Goal: Task Accomplishment & Management: Use online tool/utility

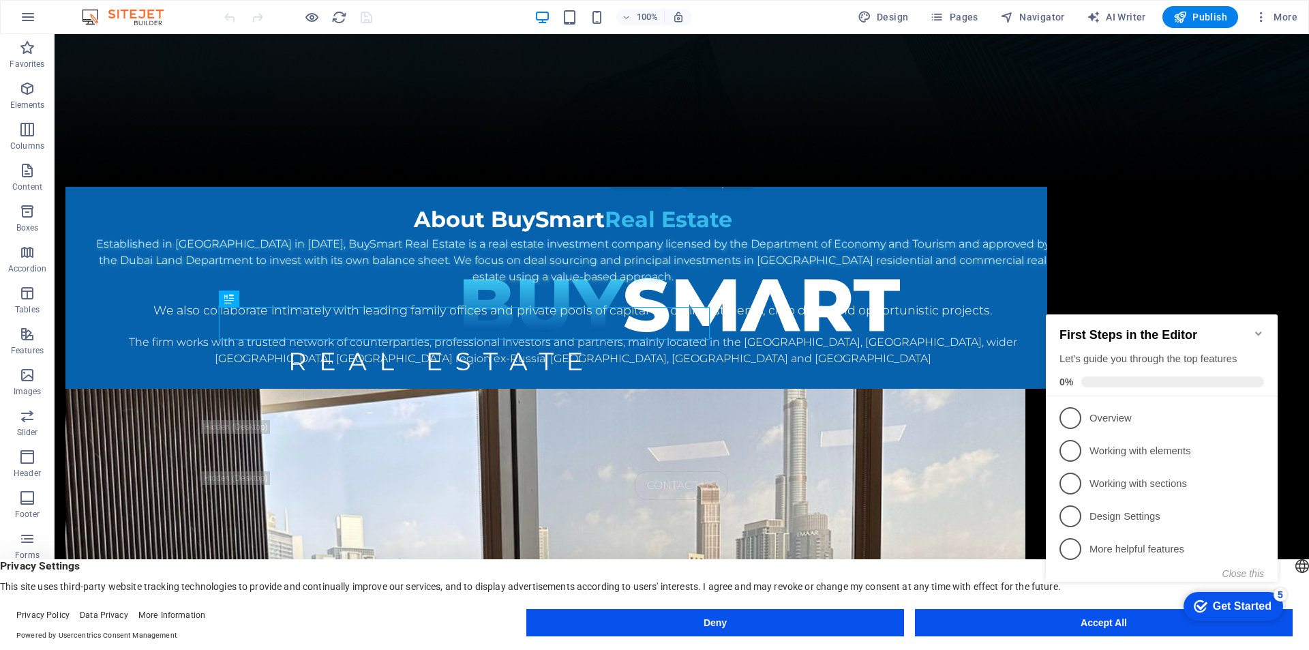
click at [1257, 331] on icon "Minimize checklist" at bounding box center [1258, 333] width 6 height 4
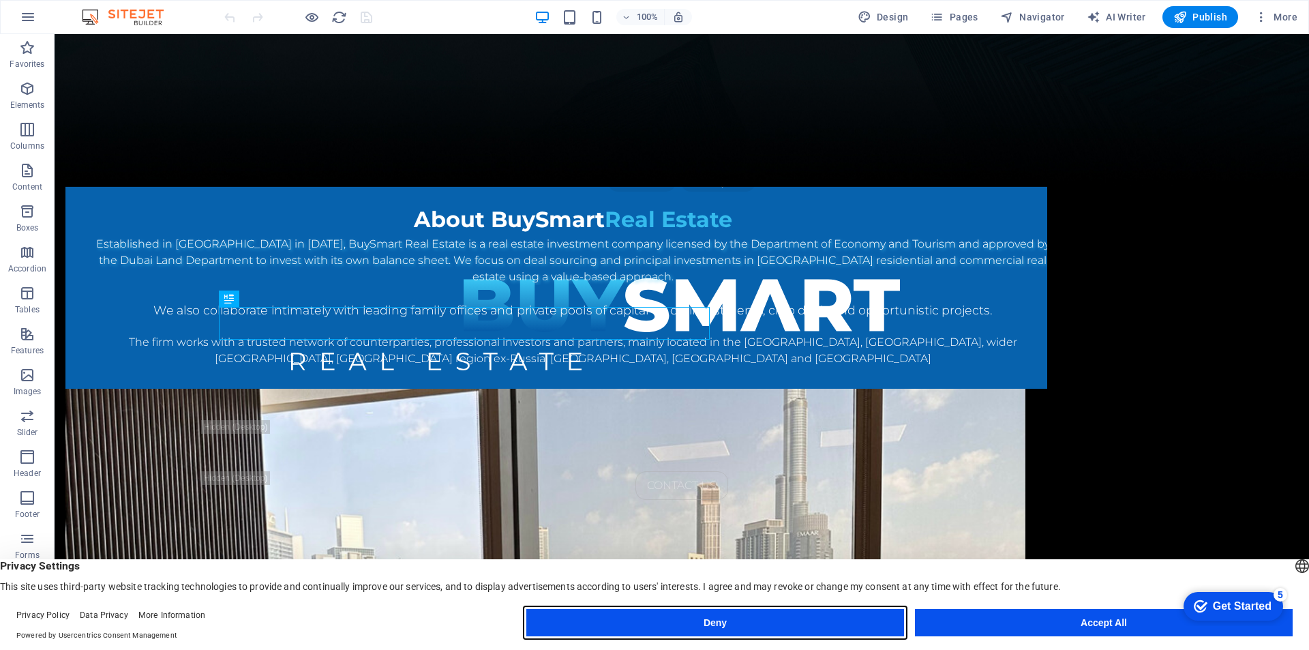
drag, startPoint x: 853, startPoint y: 624, endPoint x: 799, endPoint y: 590, distance: 63.7
click at [853, 624] on button "Deny" at bounding box center [715, 622] width 378 height 27
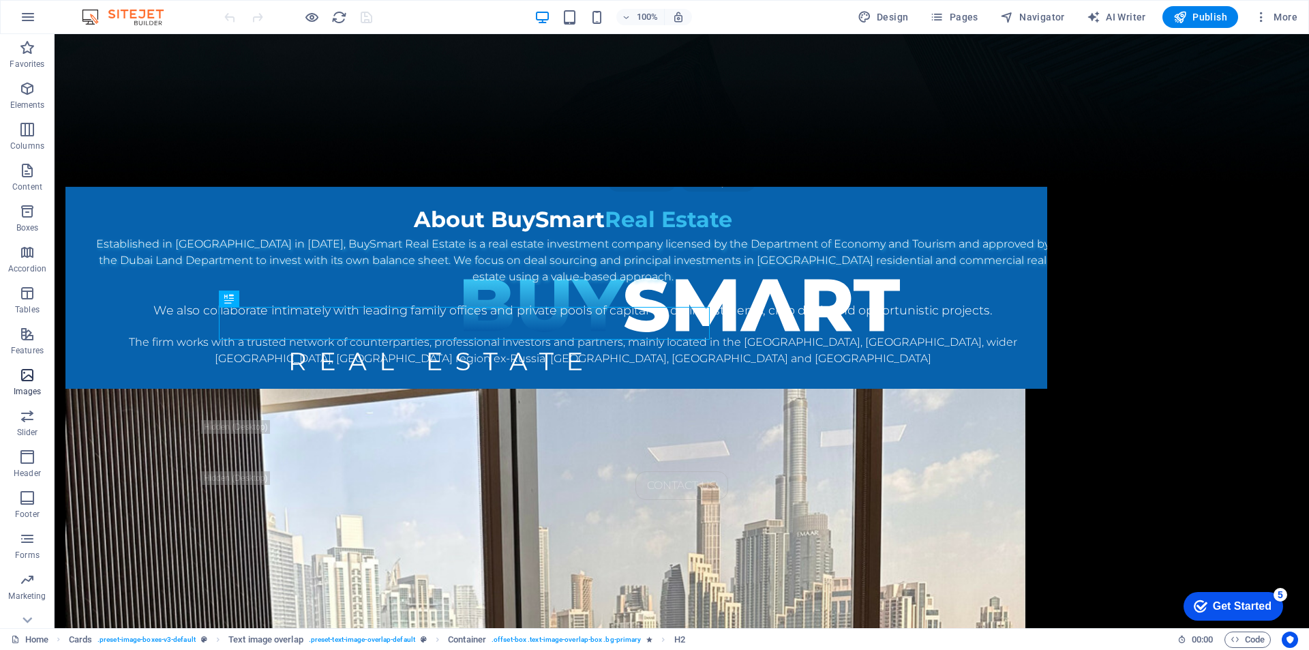
scroll to position [20, 0]
click at [889, 15] on span "Design" at bounding box center [882, 17] width 51 height 14
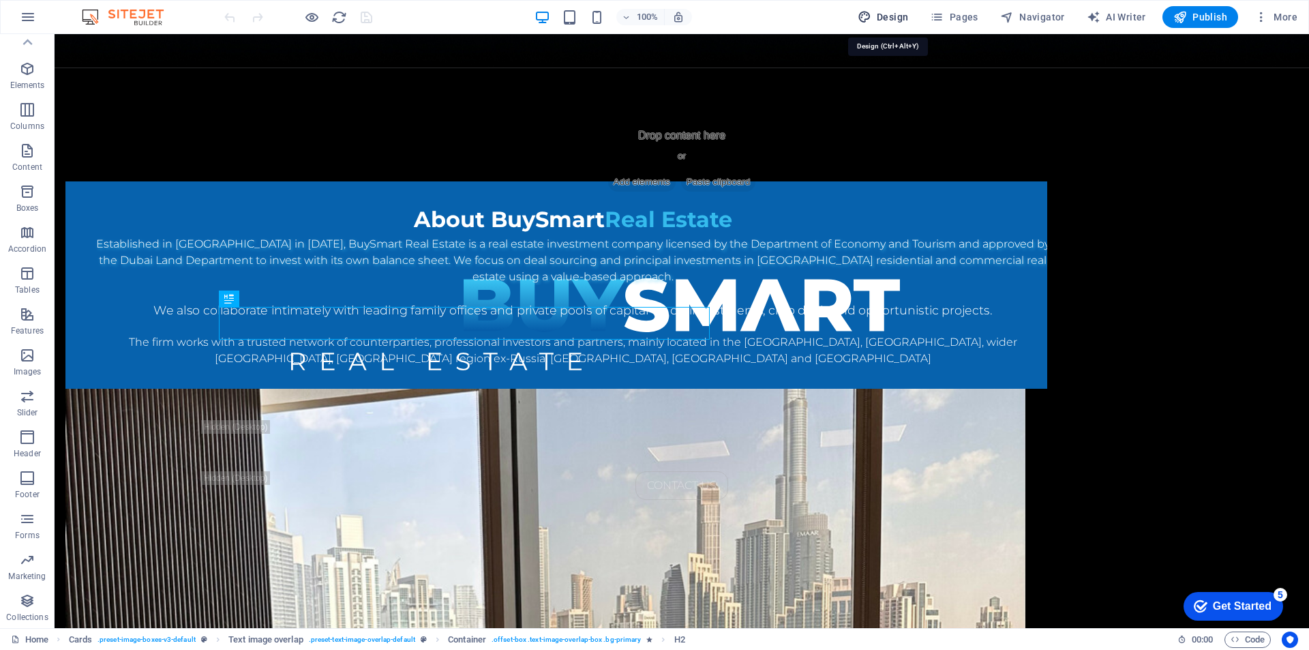
select select "px"
select select "300"
select select "px"
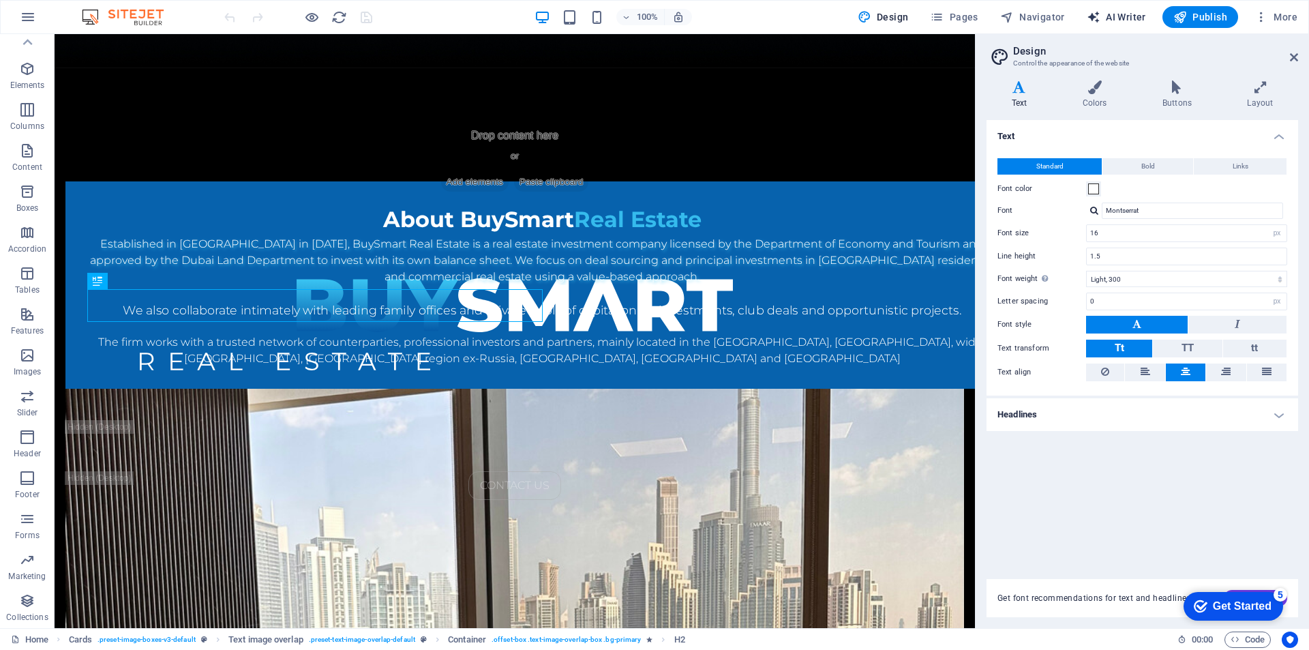
click at [1120, 19] on span "AI Writer" at bounding box center [1115, 17] width 59 height 14
select select "English"
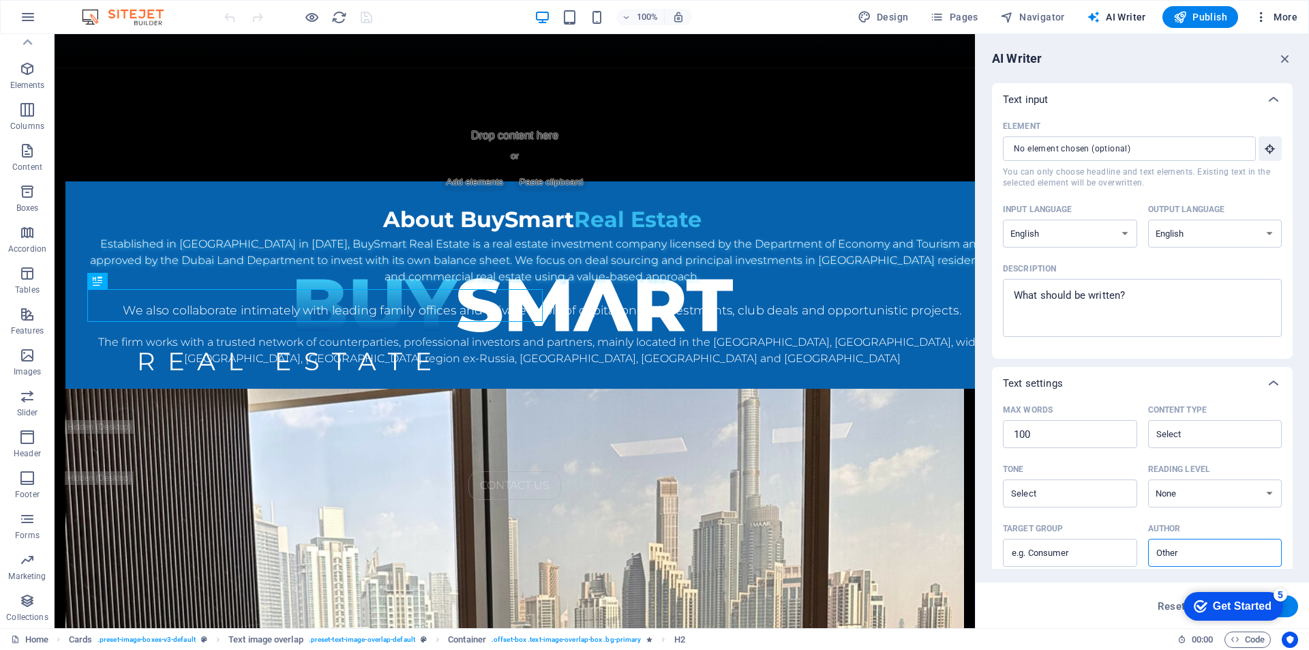
click at [1260, 18] on icon "button" at bounding box center [1261, 17] width 14 height 14
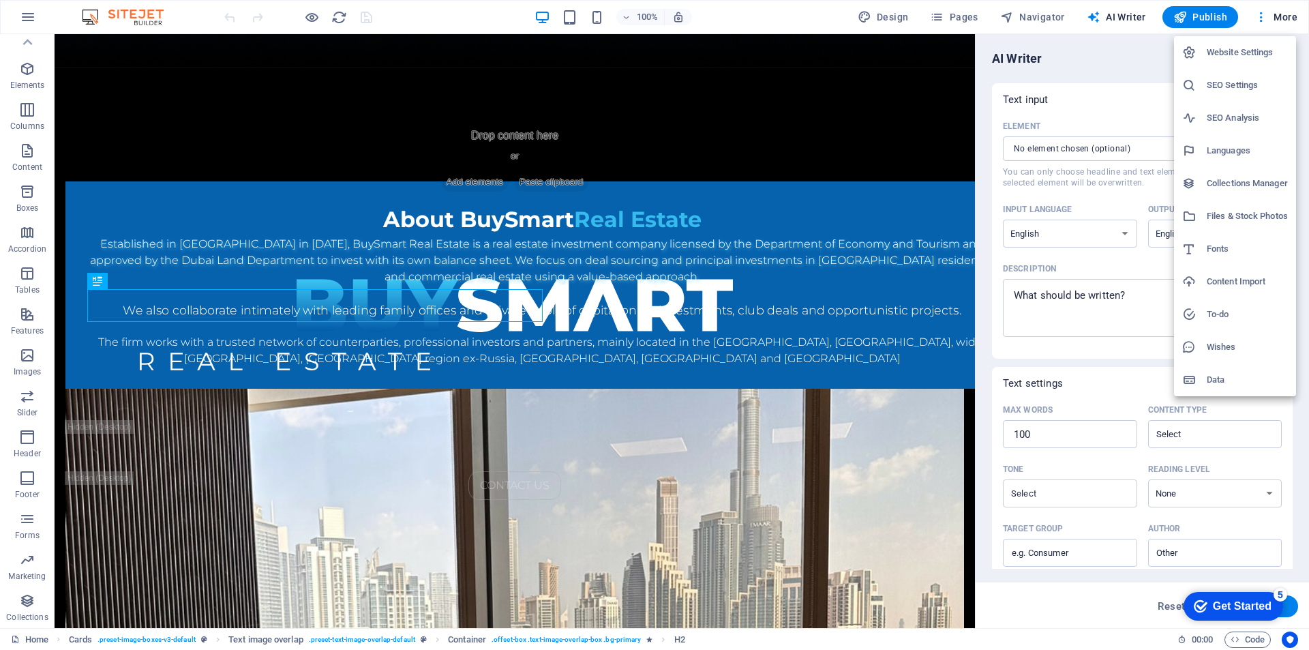
click at [1232, 123] on h6 "SEO Analysis" at bounding box center [1246, 118] width 81 height 16
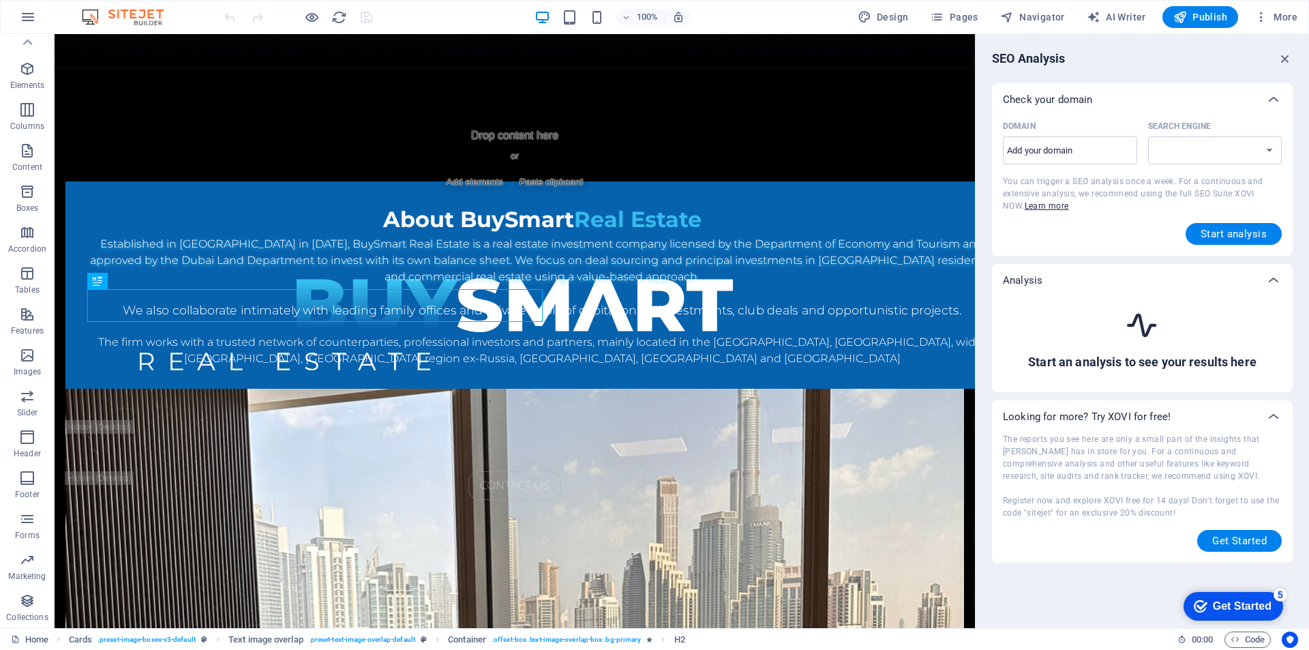
select select "[DOMAIN_NAME]"
click at [1254, 20] on icon "button" at bounding box center [1261, 17] width 14 height 14
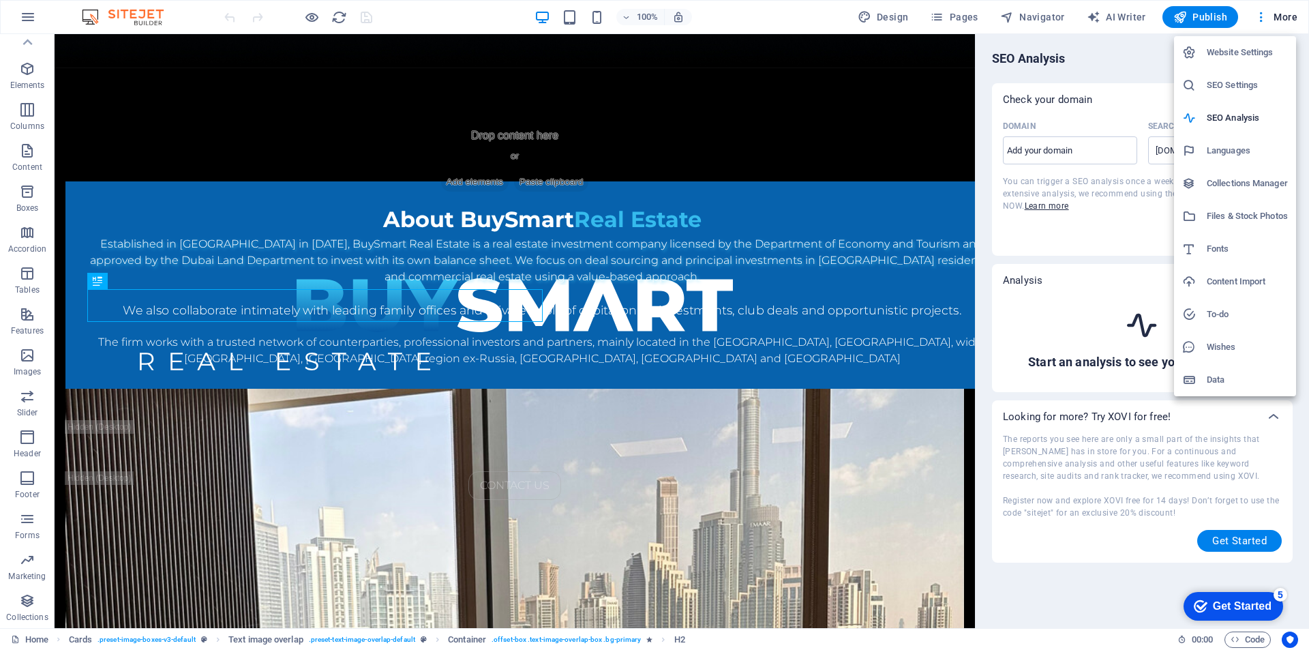
click at [1257, 88] on h6 "SEO Settings" at bounding box center [1246, 85] width 81 height 16
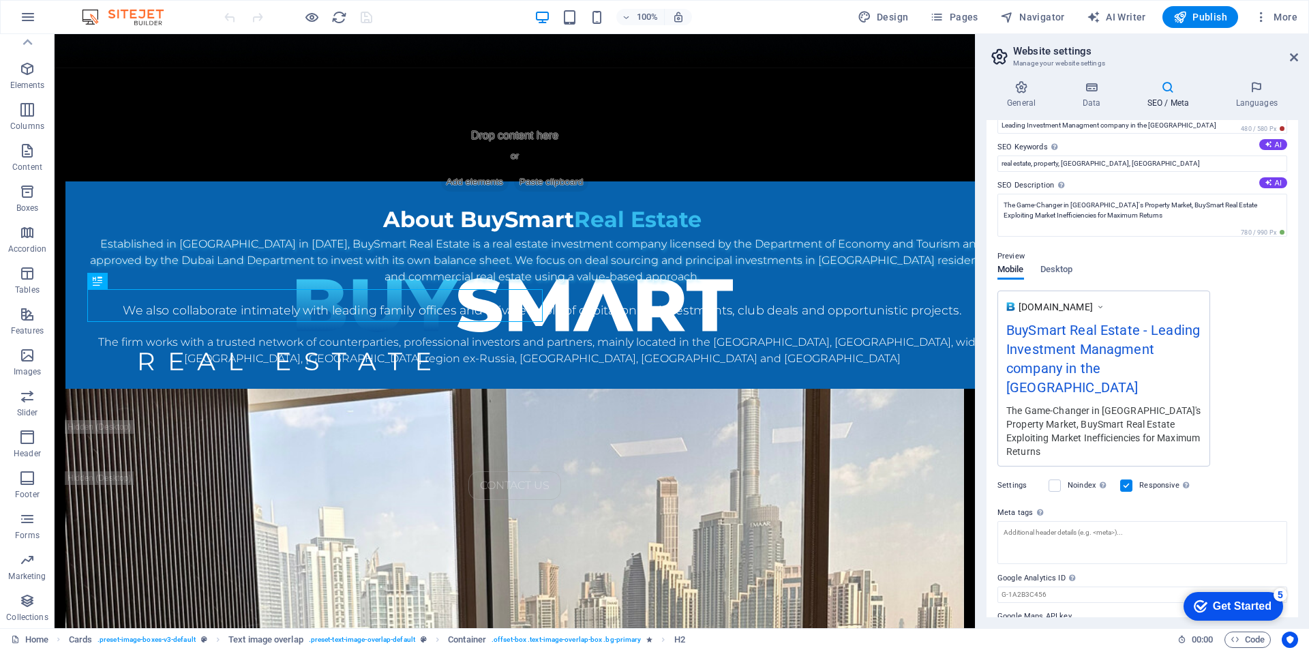
scroll to position [70, 0]
click at [1070, 269] on span "Desktop" at bounding box center [1056, 268] width 33 height 19
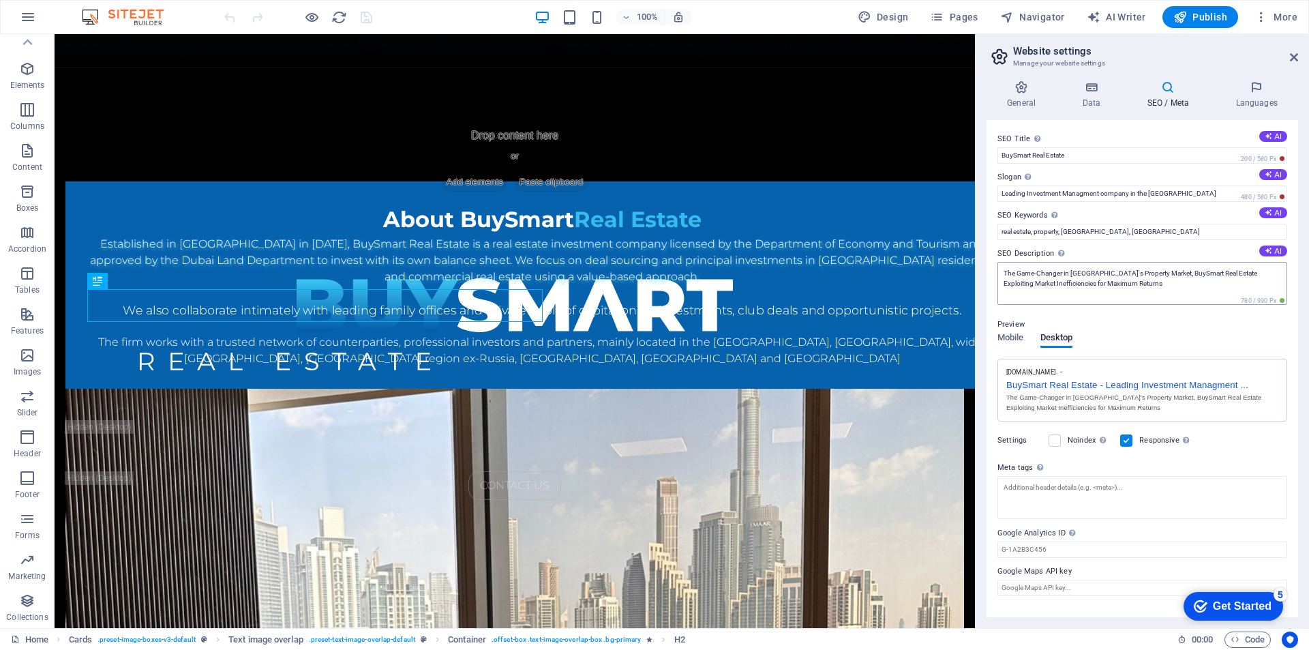
scroll to position [0, 0]
click at [1011, 335] on span "Mobile" at bounding box center [1010, 338] width 27 height 19
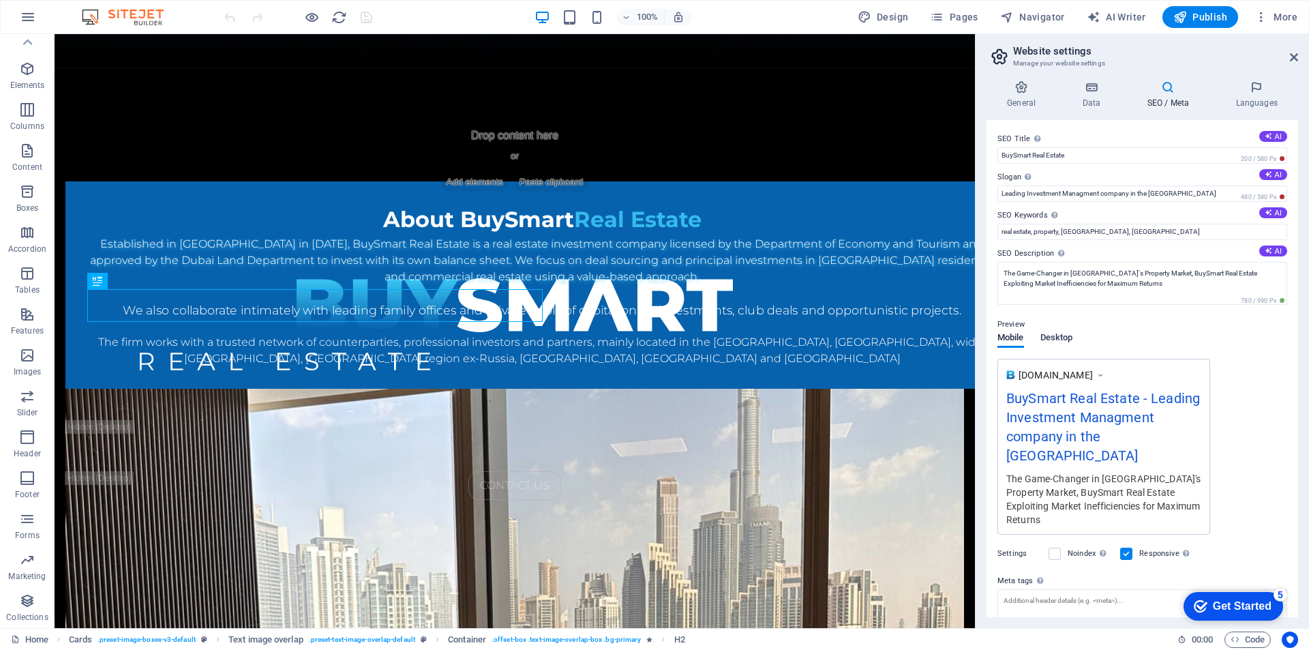
click at [1050, 335] on span "Desktop" at bounding box center [1056, 338] width 33 height 19
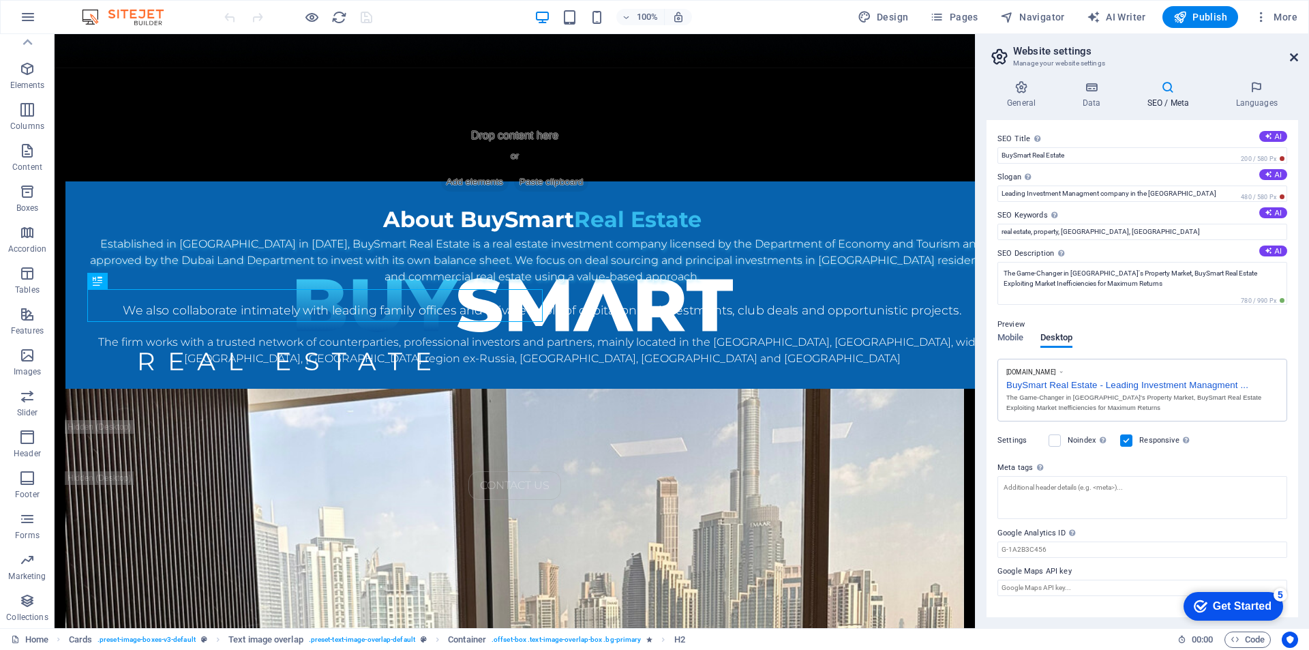
click at [1294, 55] on icon at bounding box center [1294, 57] width 8 height 11
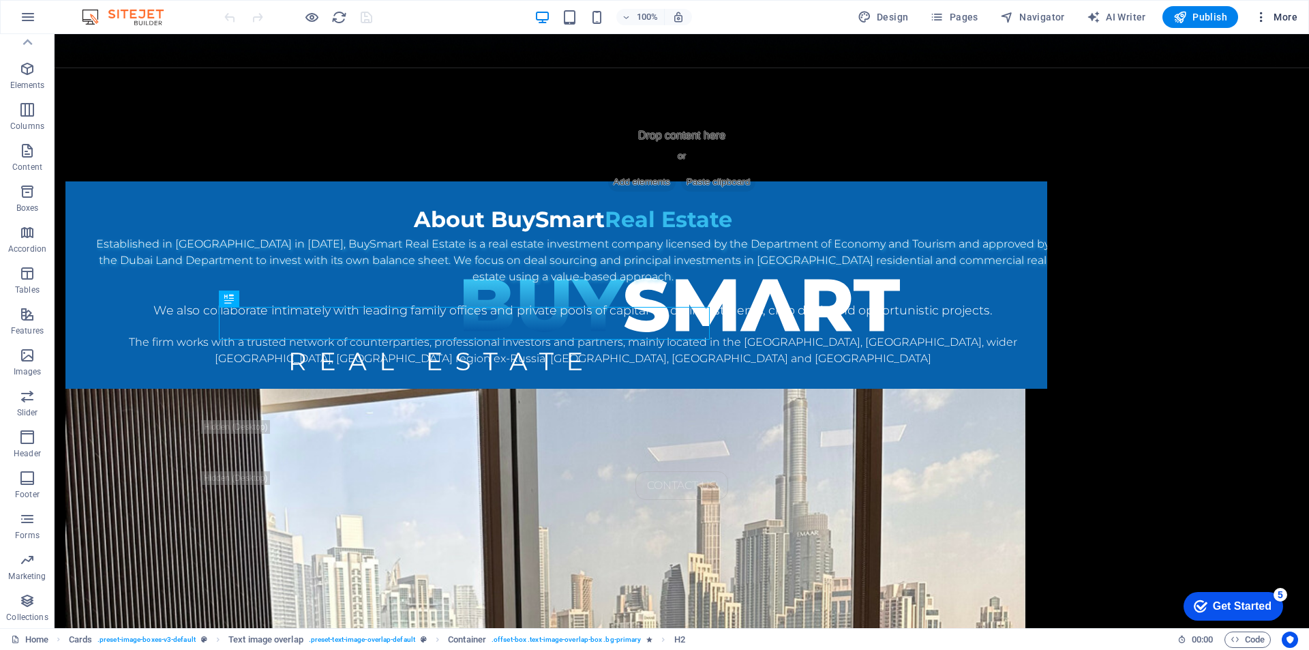
click at [1286, 16] on span "More" at bounding box center [1275, 17] width 43 height 14
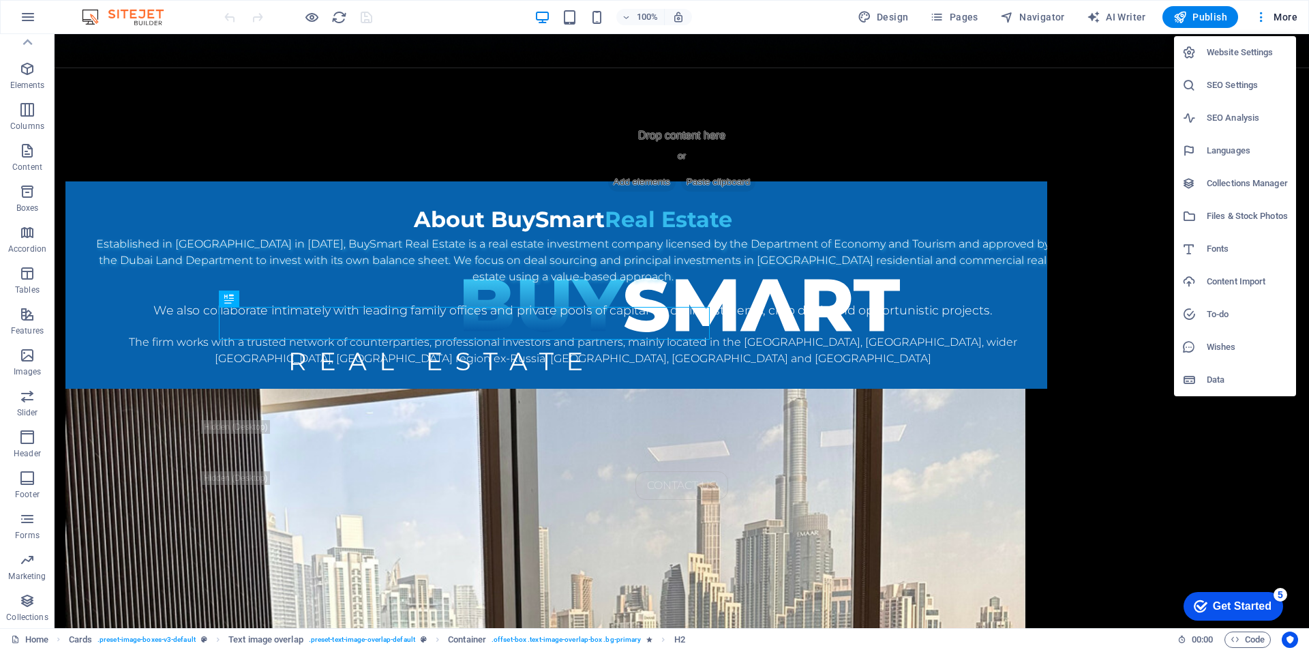
click at [1269, 48] on h6 "Website Settings" at bounding box center [1246, 52] width 81 height 16
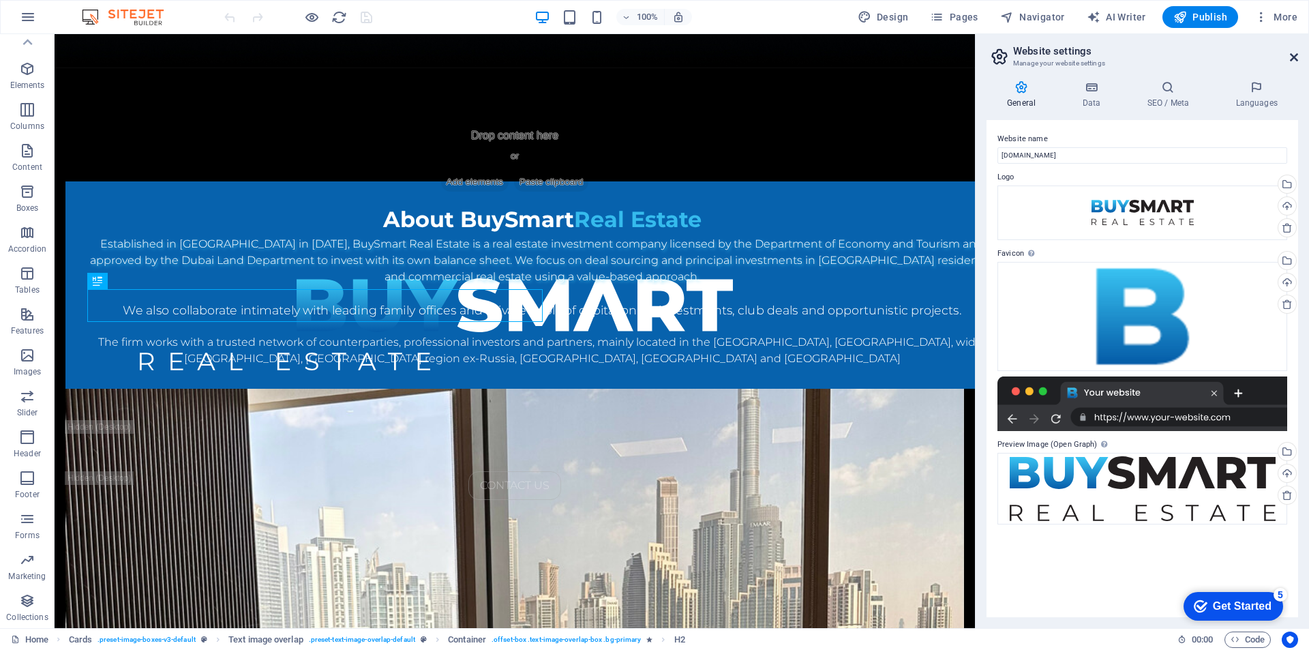
click at [1293, 52] on icon at bounding box center [1294, 57] width 8 height 11
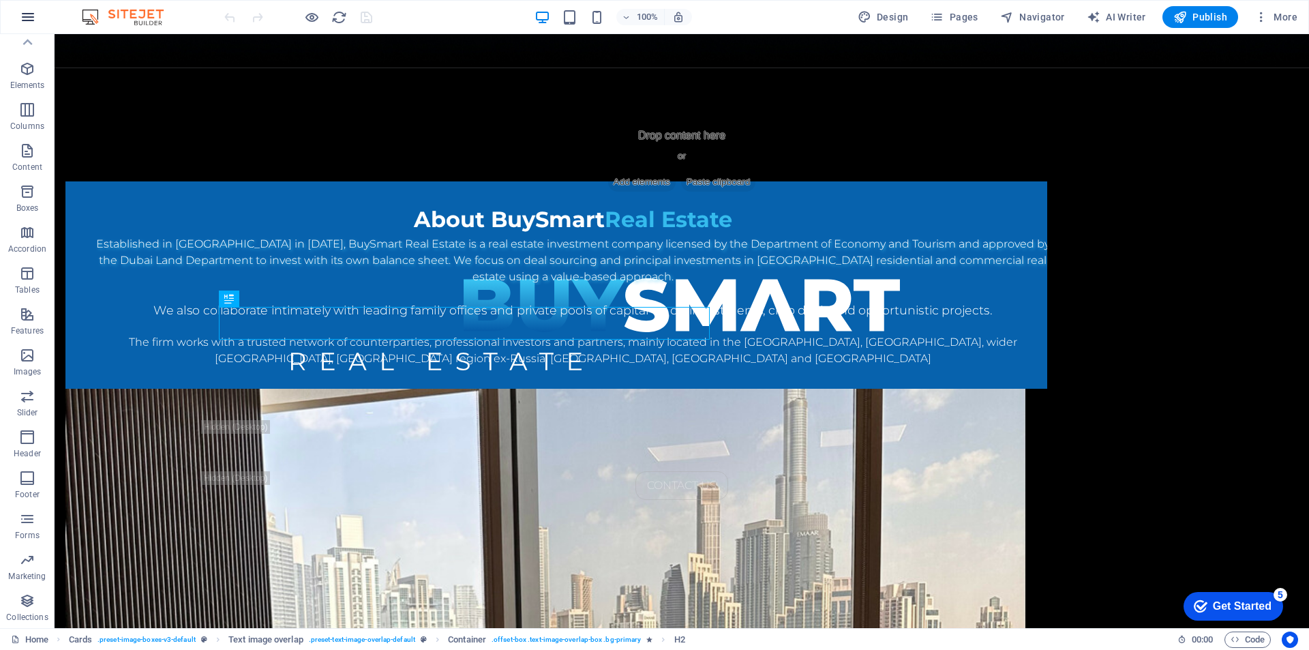
click at [26, 18] on icon "button" at bounding box center [28, 17] width 16 height 16
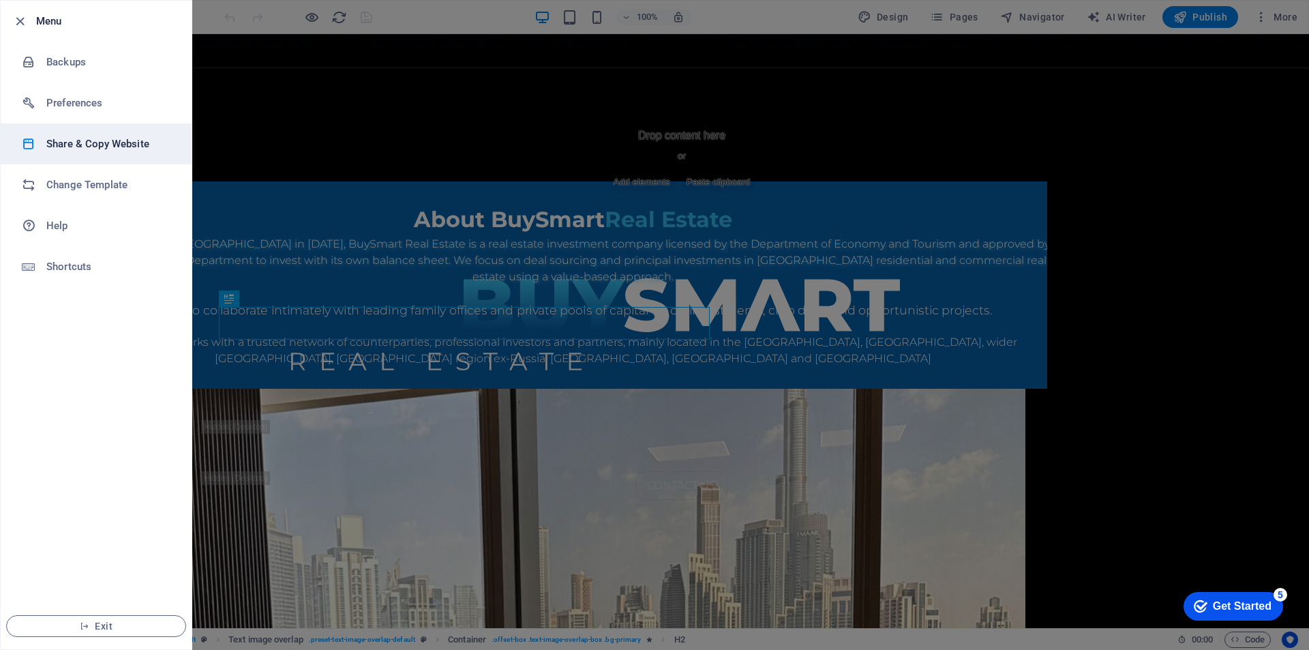
click at [157, 144] on h6 "Share & Copy Website" at bounding box center [109, 144] width 126 height 16
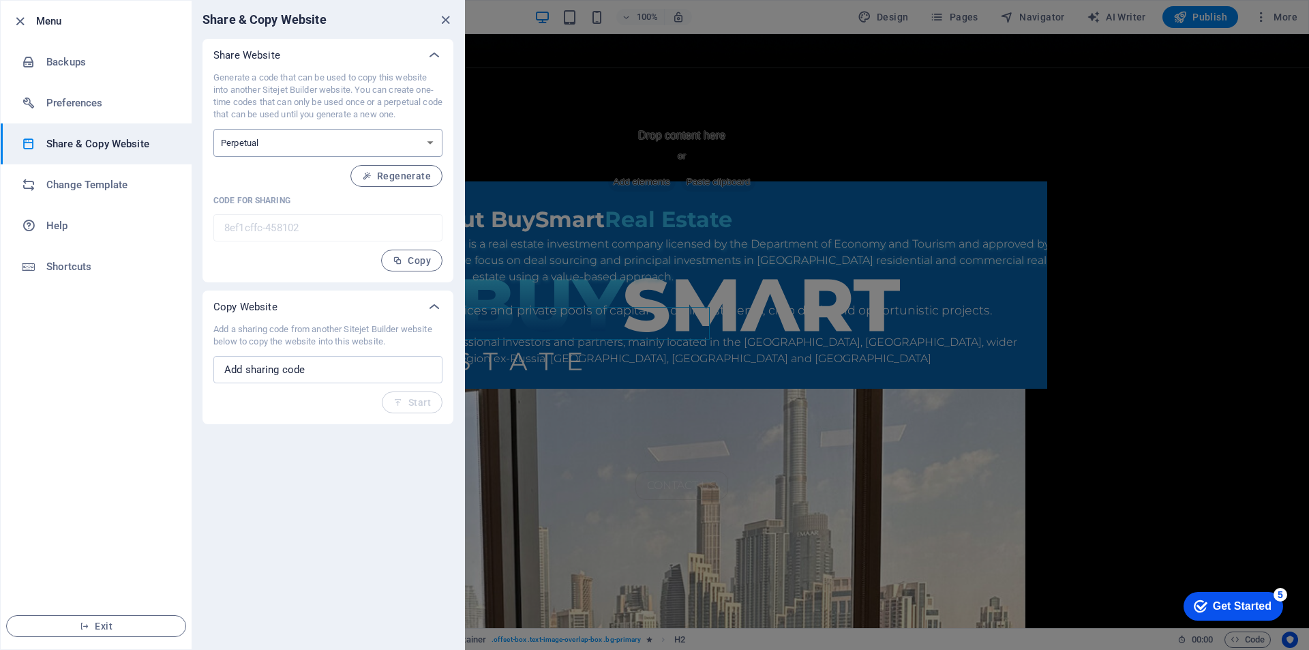
click at [424, 143] on select "One-time Perpetual" at bounding box center [327, 143] width 229 height 28
click at [17, 14] on icon "button" at bounding box center [20, 22] width 16 height 16
